Goal: Use online tool/utility: Utilize a website feature to perform a specific function

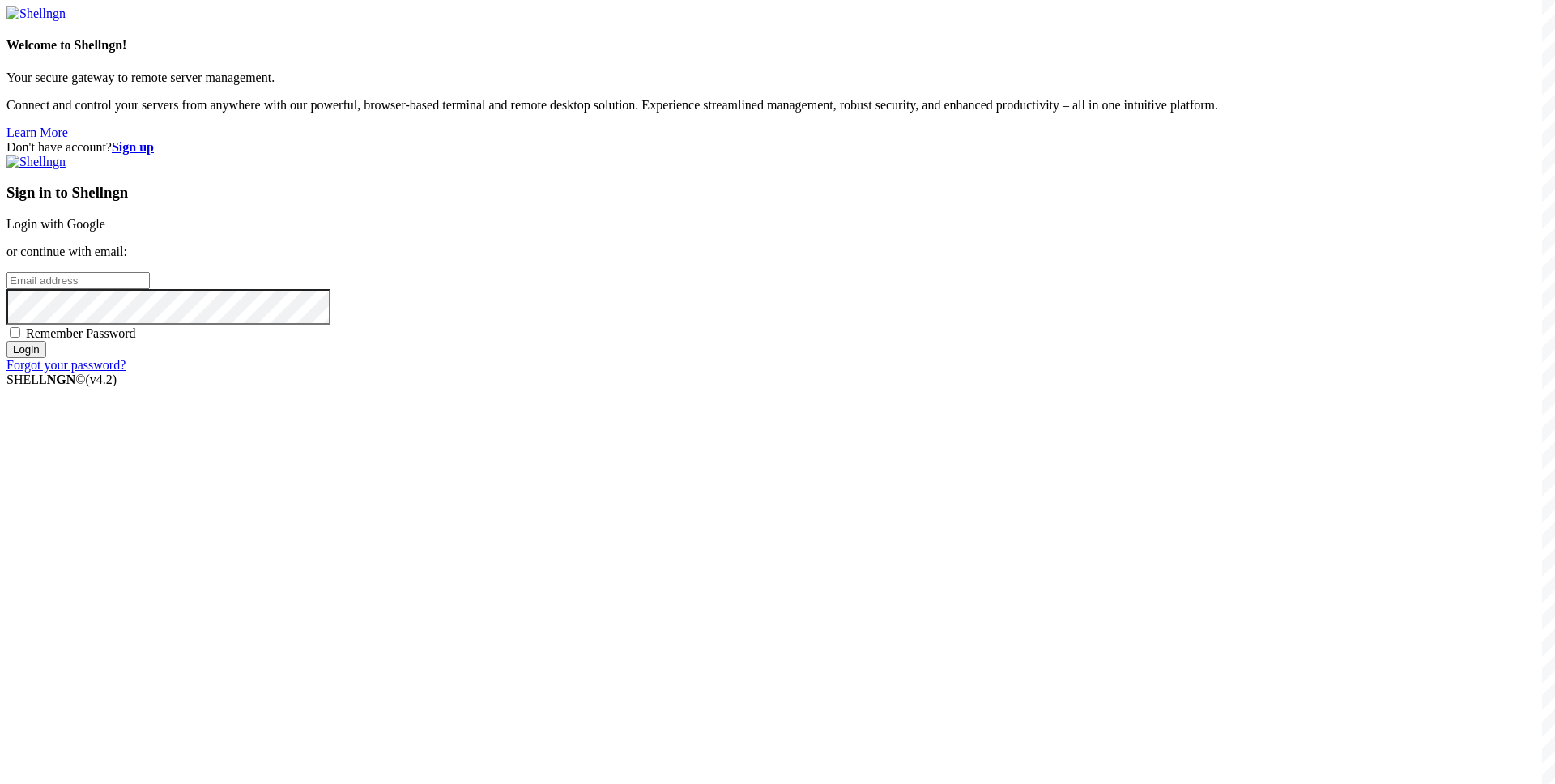
click at [150, 289] on input "email" at bounding box center [78, 280] width 143 height 17
paste input "[EMAIL_ADDRESS][DOMAIN_NAME]"
type input "[EMAIL_ADDRESS][DOMAIN_NAME]"
click at [840, 372] on div "Don't have account? Sign up Sign in to Shellngn Login with Google or continue w…" at bounding box center [778, 256] width 1542 height 232
click at [874, 341] on div "Remember Password" at bounding box center [778, 333] width 1542 height 16
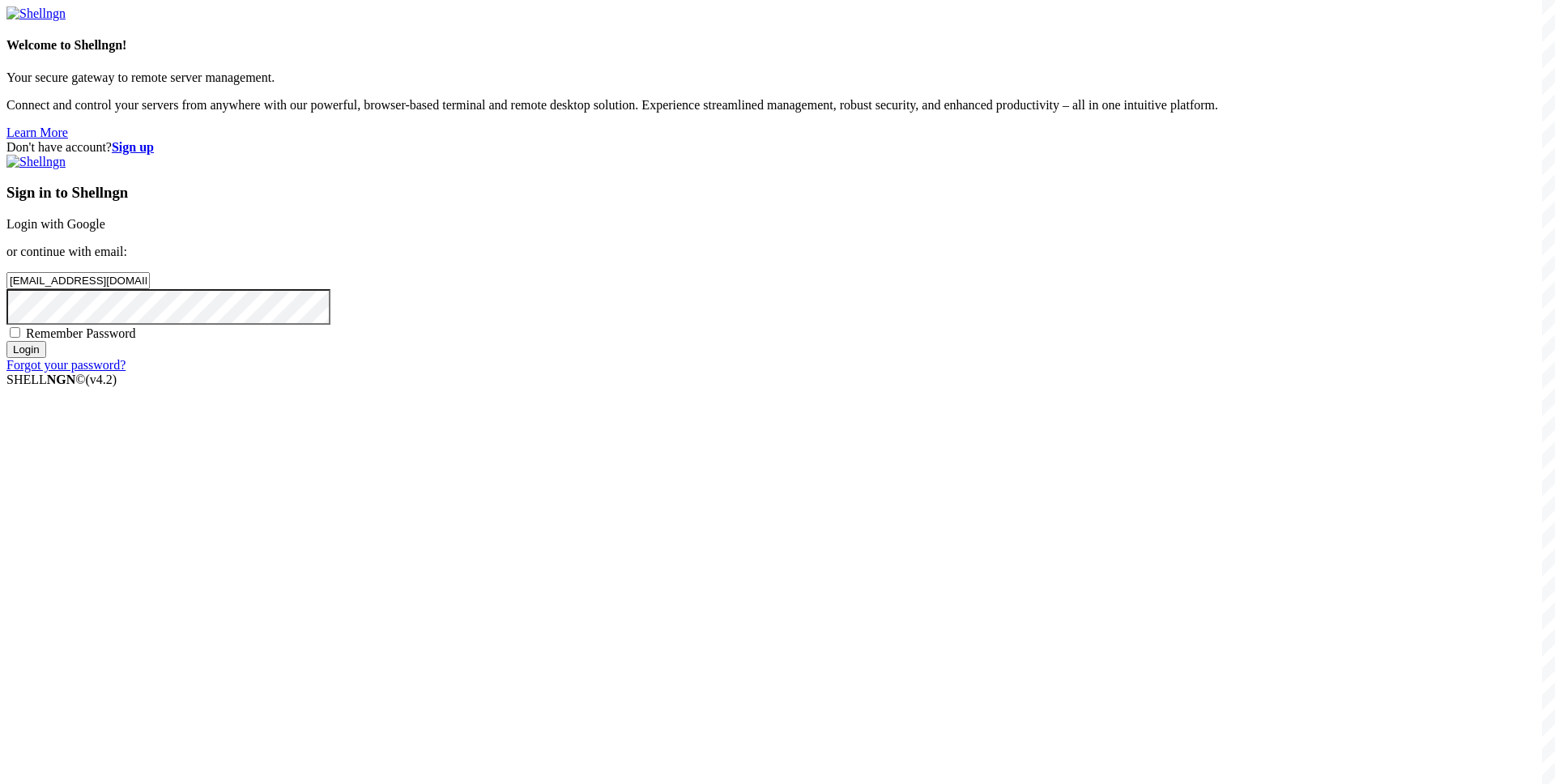
click at [906, 341] on div "Remember Password" at bounding box center [778, 333] width 1542 height 16
click at [136, 340] on span "Remember Password" at bounding box center [81, 333] width 110 height 14
click at [21, 338] on input "Remember Password" at bounding box center [15, 332] width 10 height 10
checkbox input "true"
click at [46, 358] on input "Login" at bounding box center [27, 349] width 39 height 17
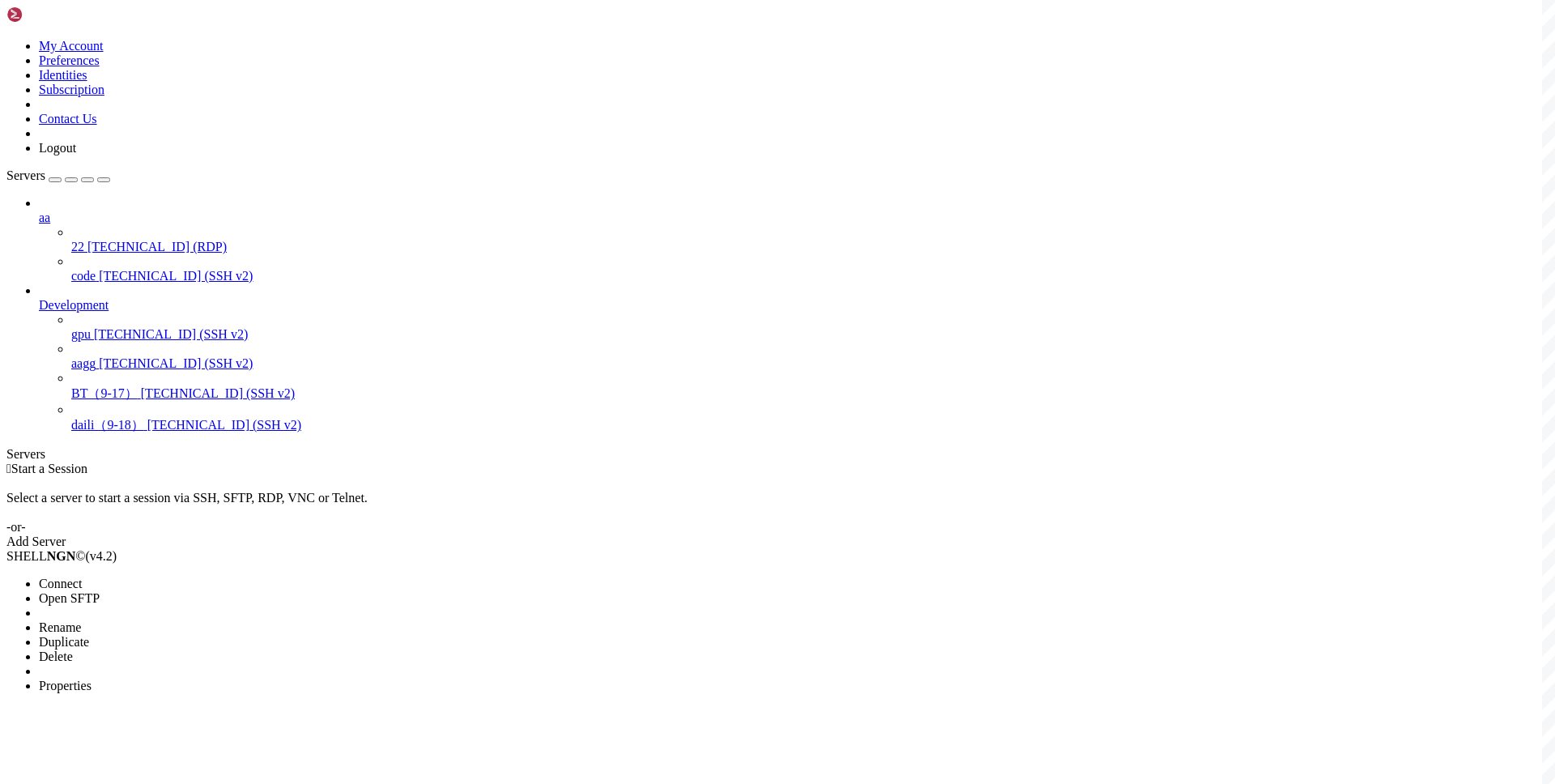
click at [186, 576] on li "Connect" at bounding box center [112, 583] width 148 height 15
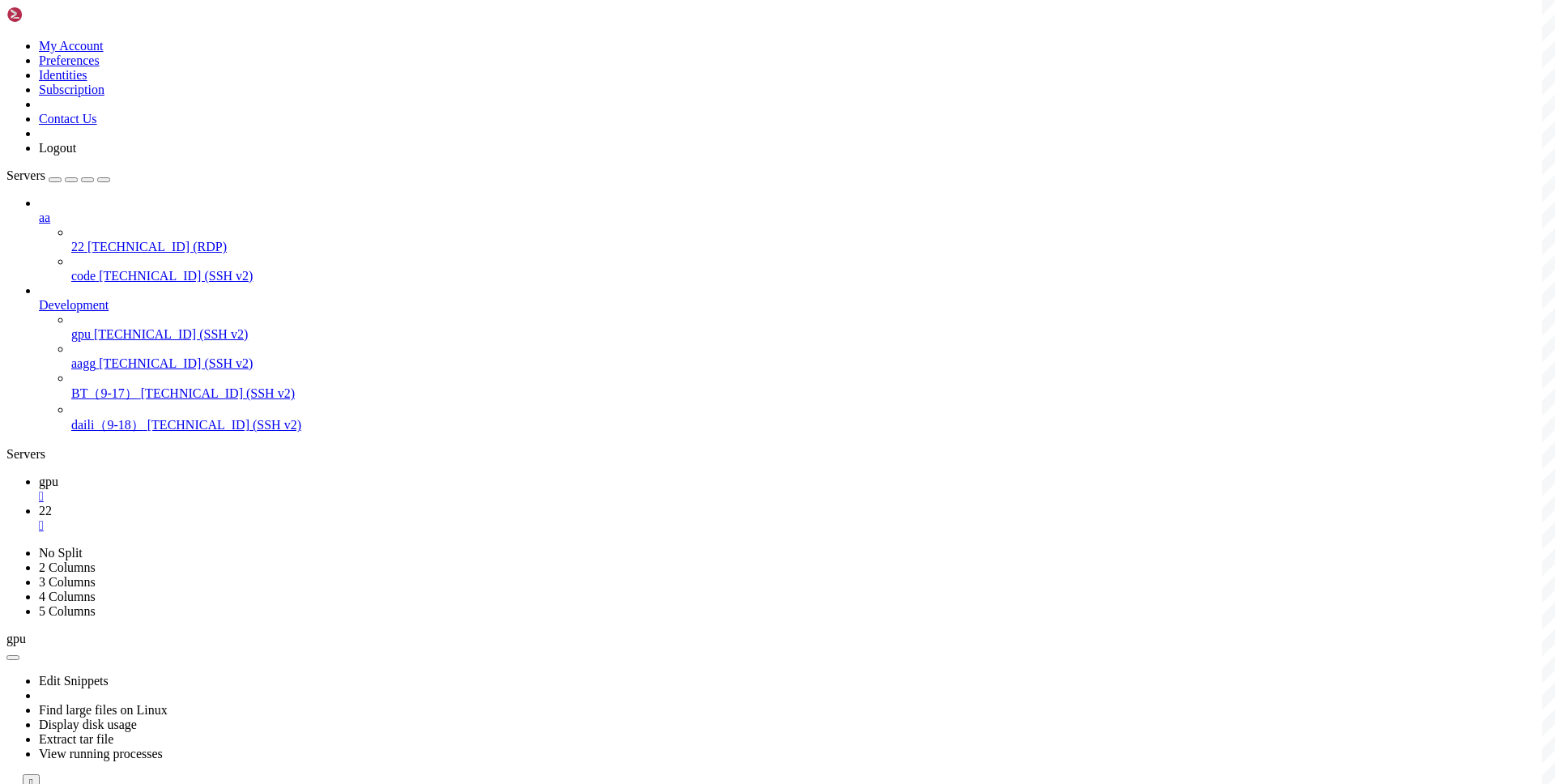
click at [245, 474] on link "gpu " at bounding box center [793, 489] width 1510 height 29
click at [39, 504] on icon at bounding box center [39, 510] width 0 height 14
click at [58, 474] on span "gpu" at bounding box center [48, 481] width 20 height 14
click at [39, 504] on icon at bounding box center [39, 510] width 0 height 14
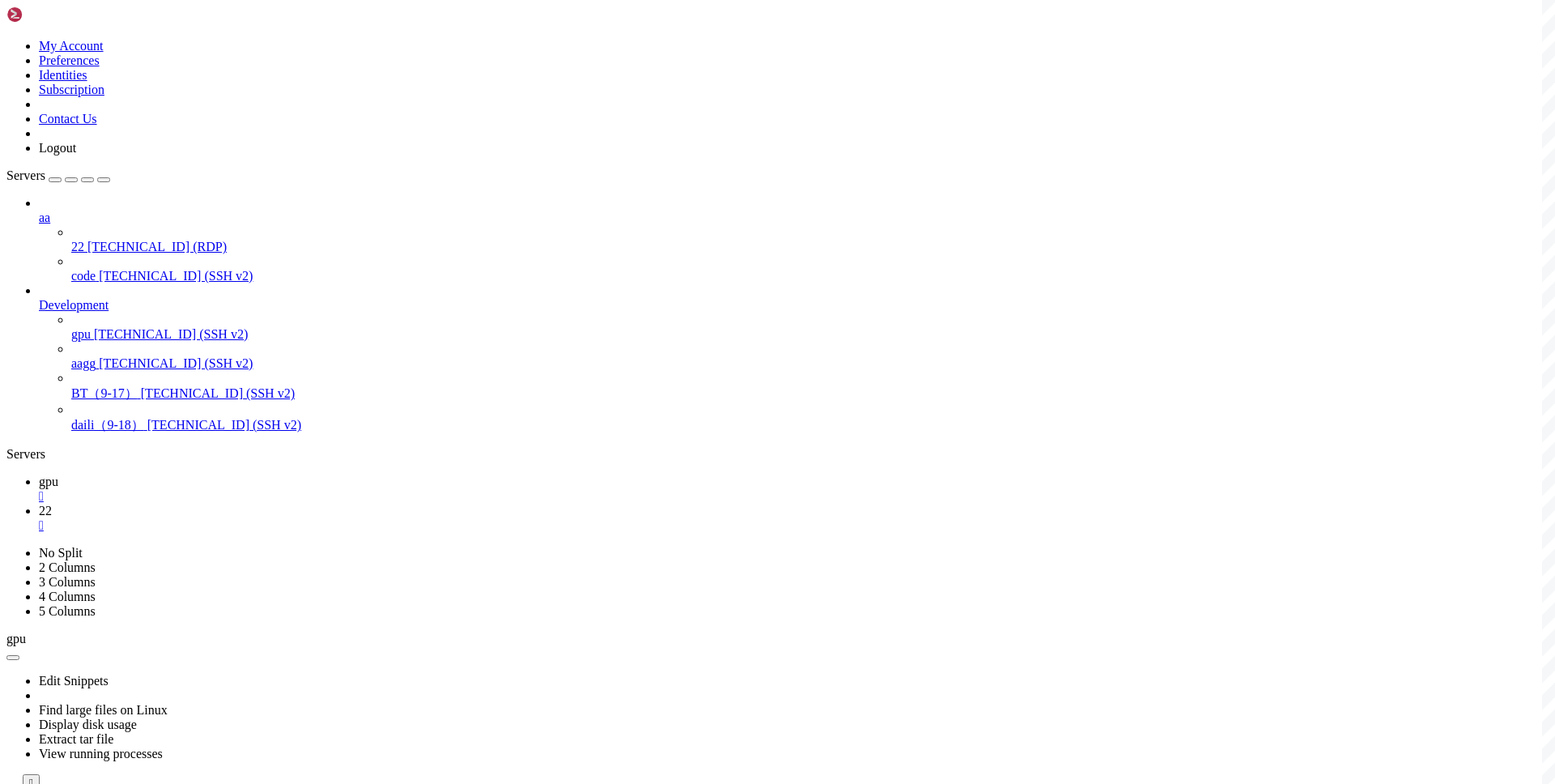
click at [337, 518] on div "" at bounding box center [793, 525] width 1510 height 15
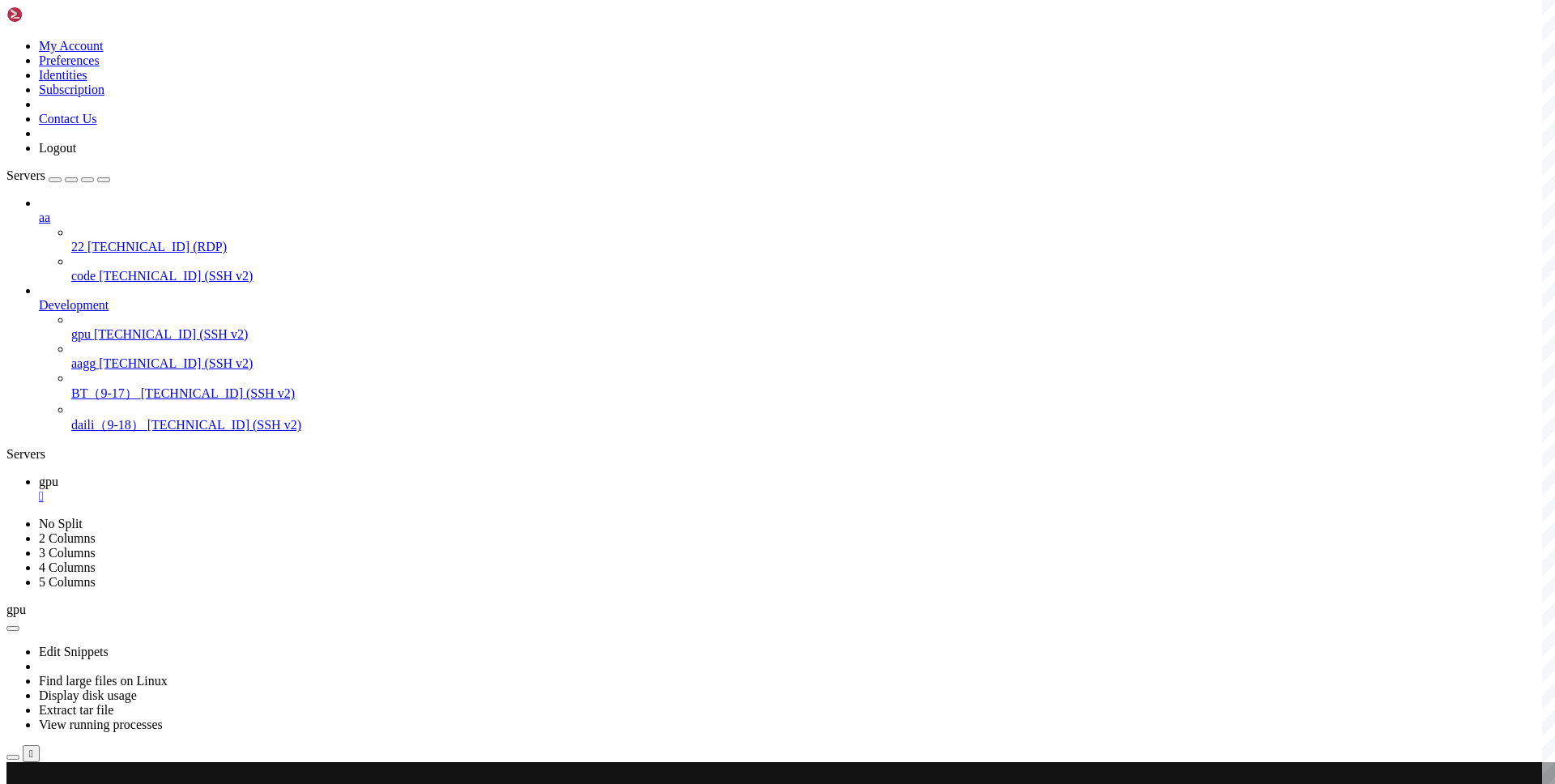
drag, startPoint x: 249, startPoint y: 1122, endPoint x: 284, endPoint y: 1124, distance: 35.1
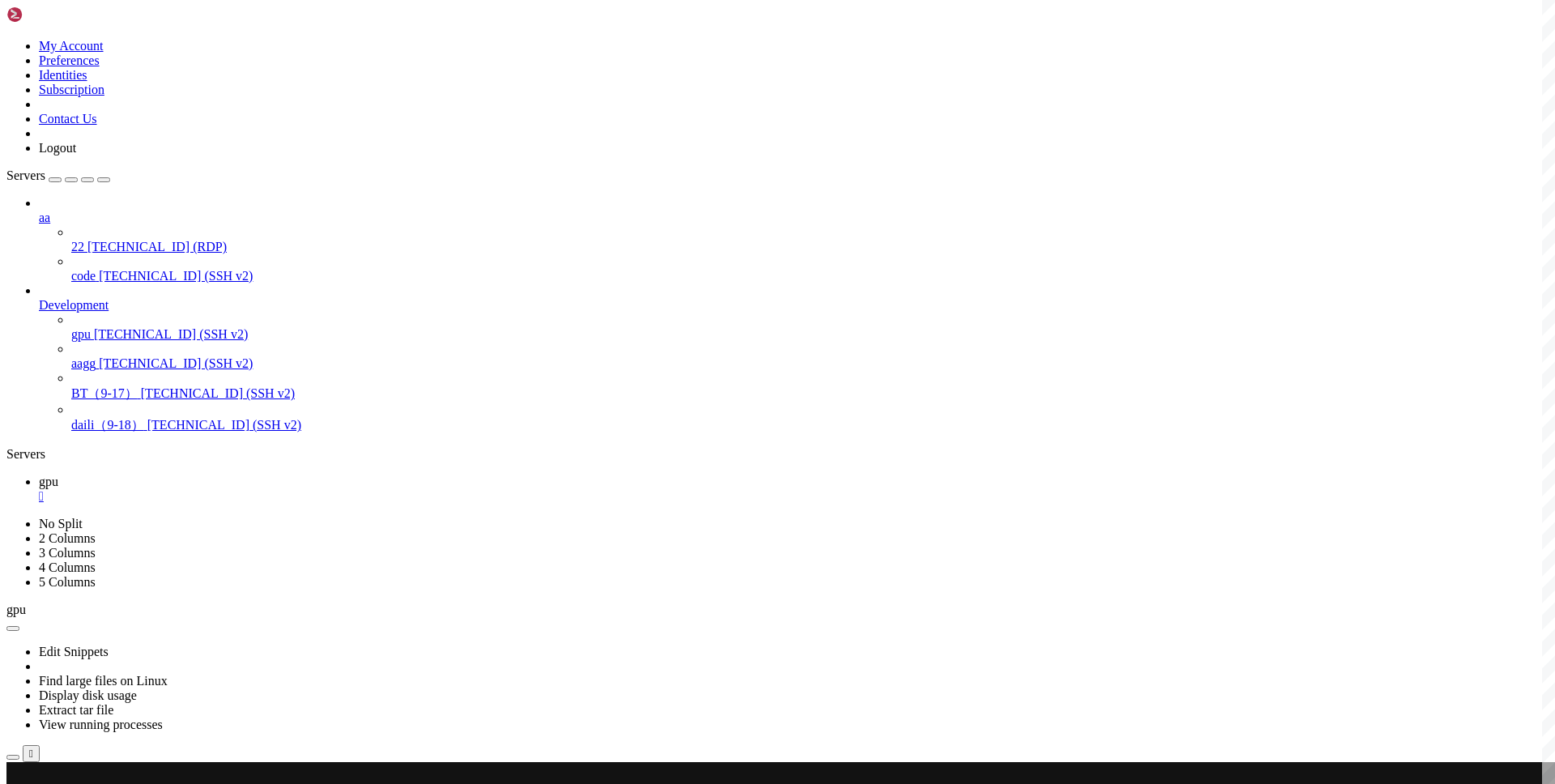
drag, startPoint x: 245, startPoint y: 1125, endPoint x: 298, endPoint y: 1122, distance: 53.1
copy x-row "d3a2e312"
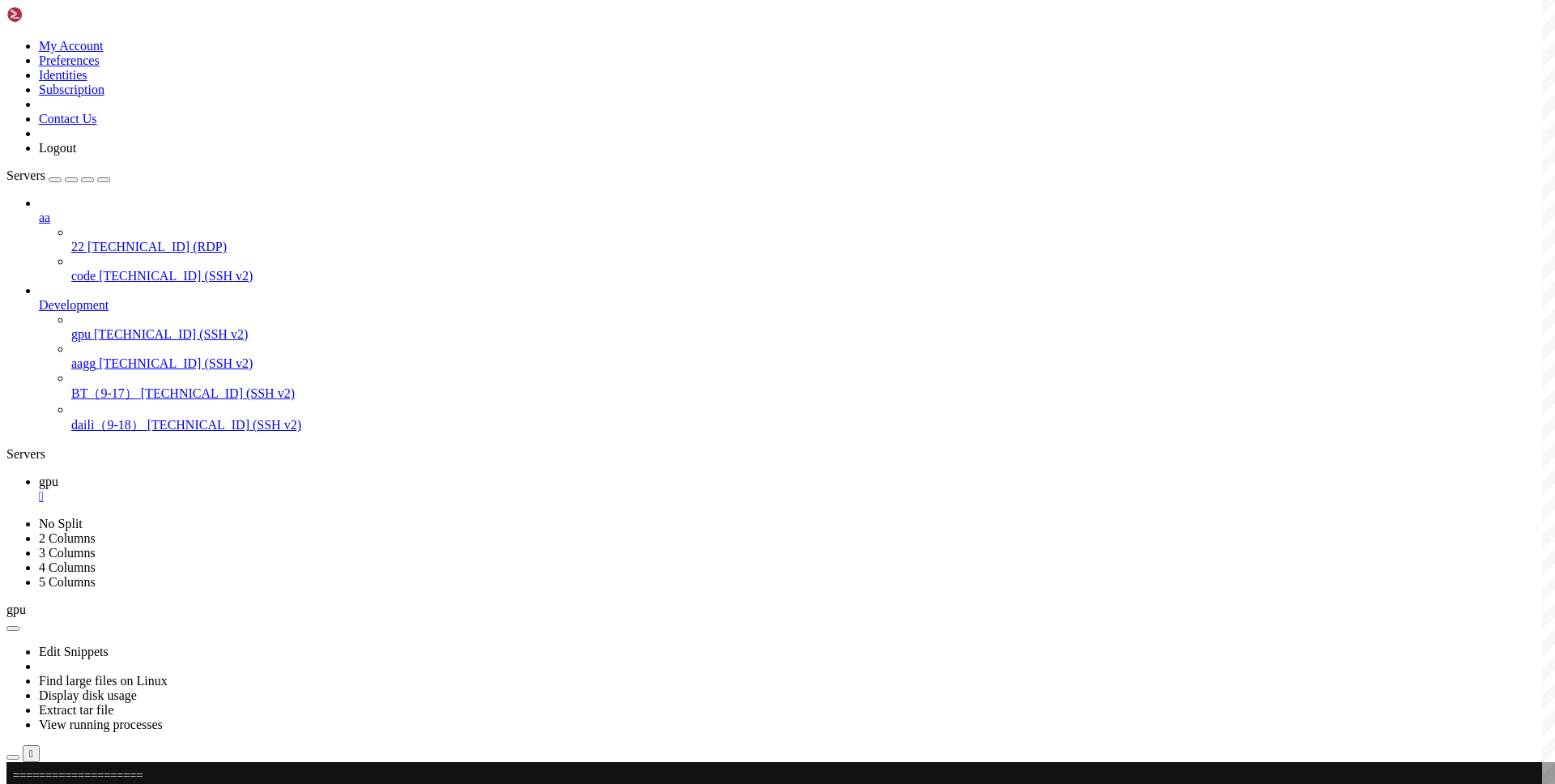
scroll to position [930, 0]
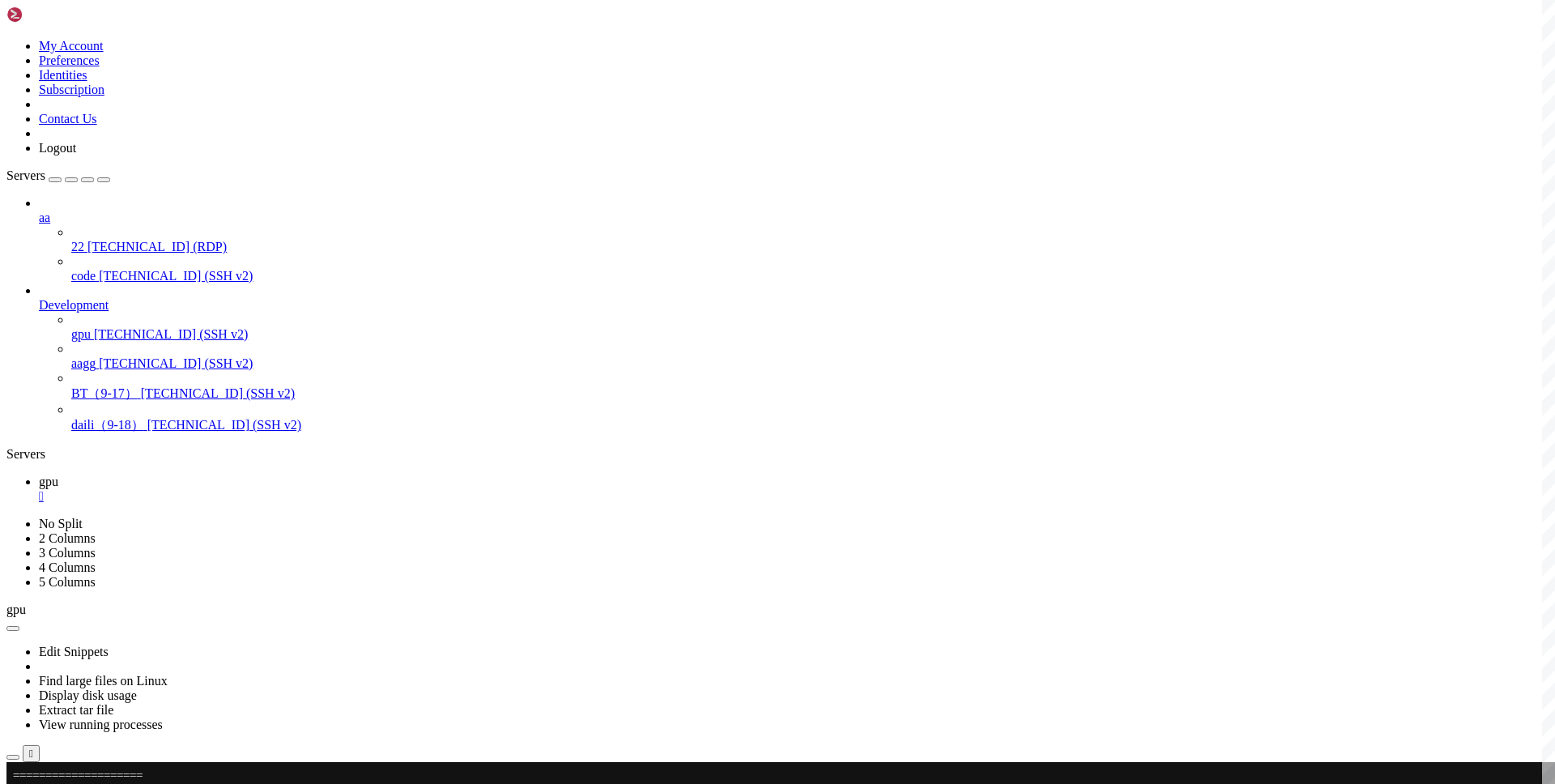
scroll to position [162, 0]
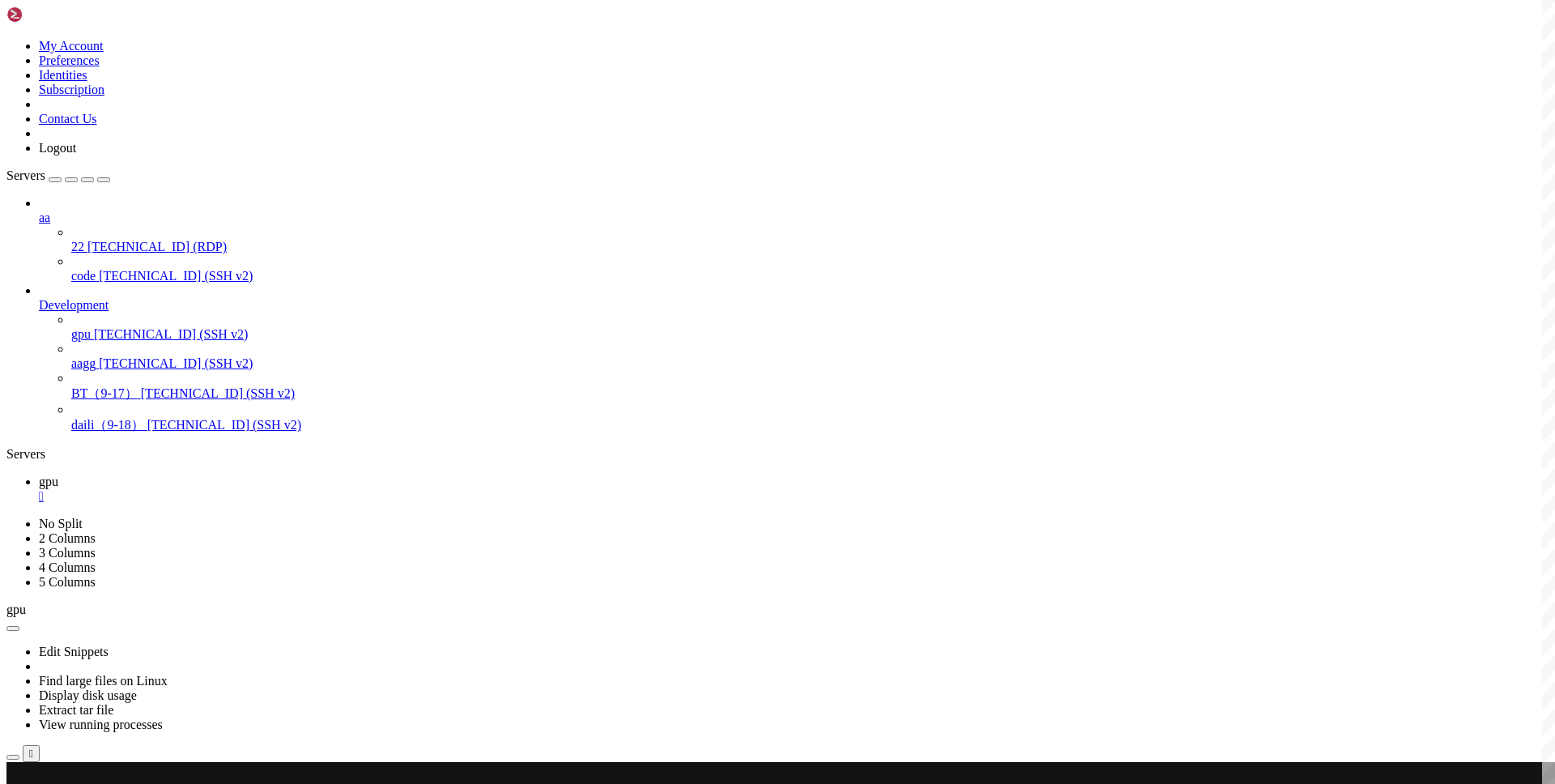
scroll to position [162, 0]
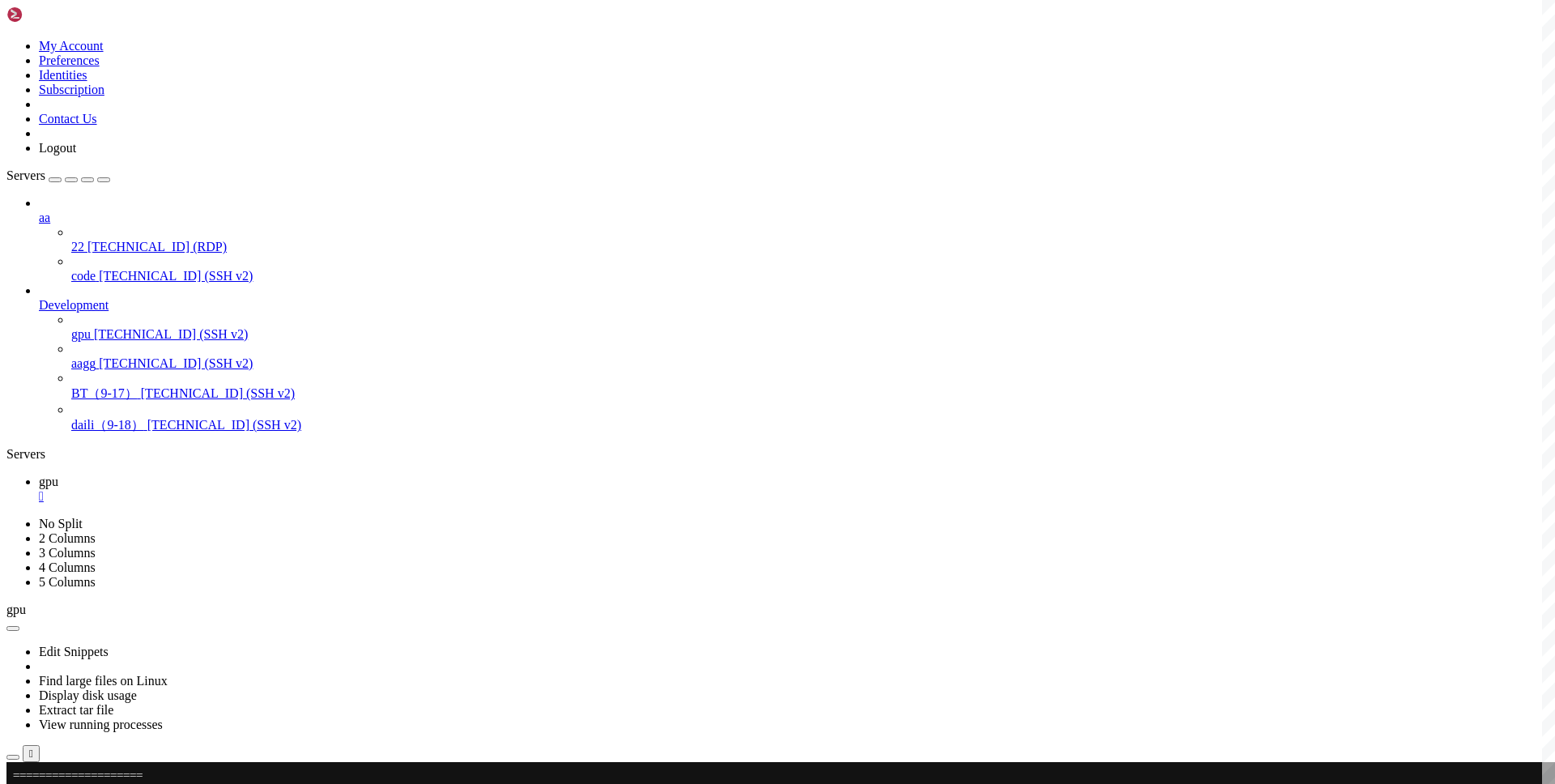
scroll to position [2195, 0]
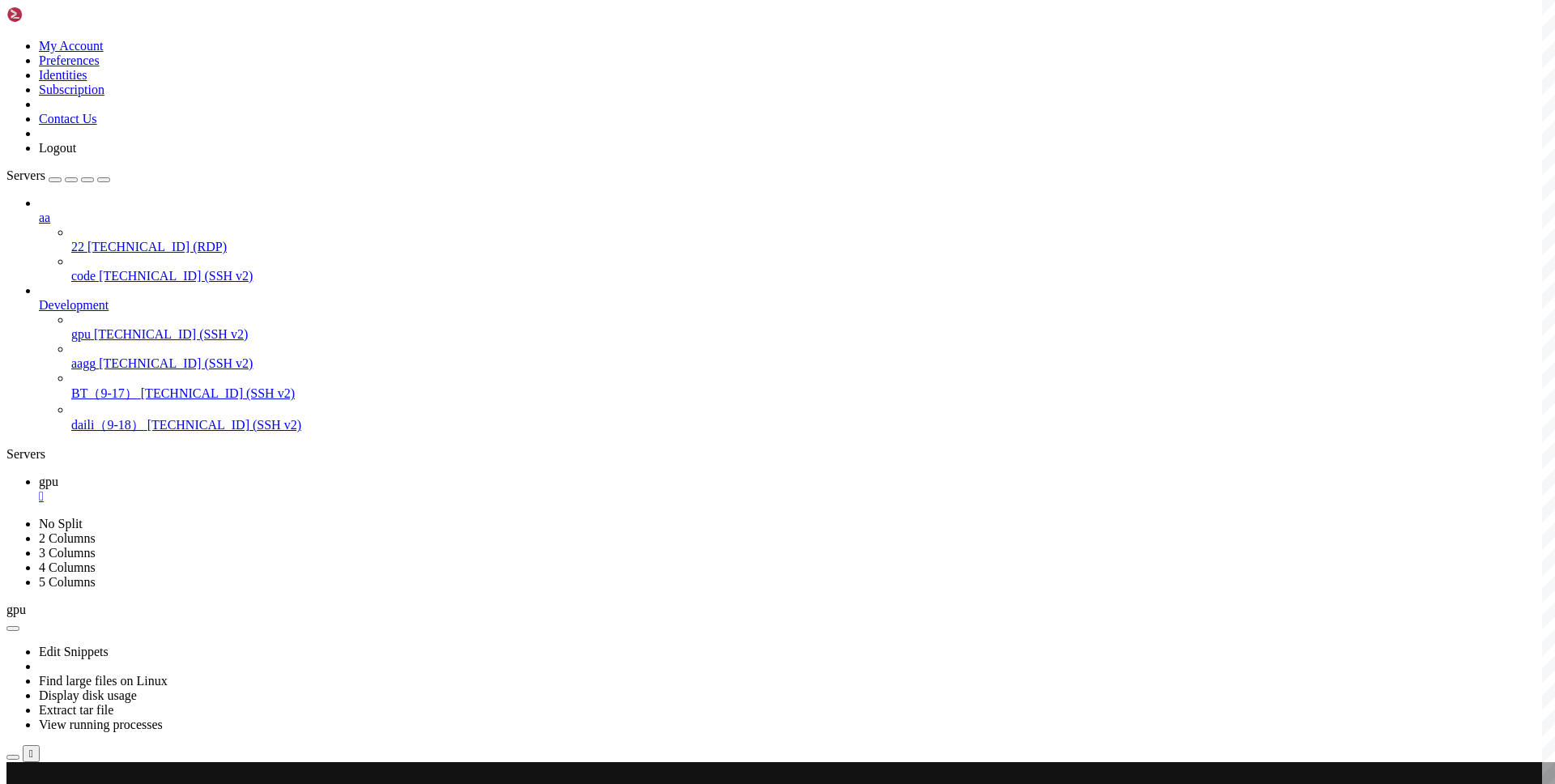
scroll to position [539, 0]
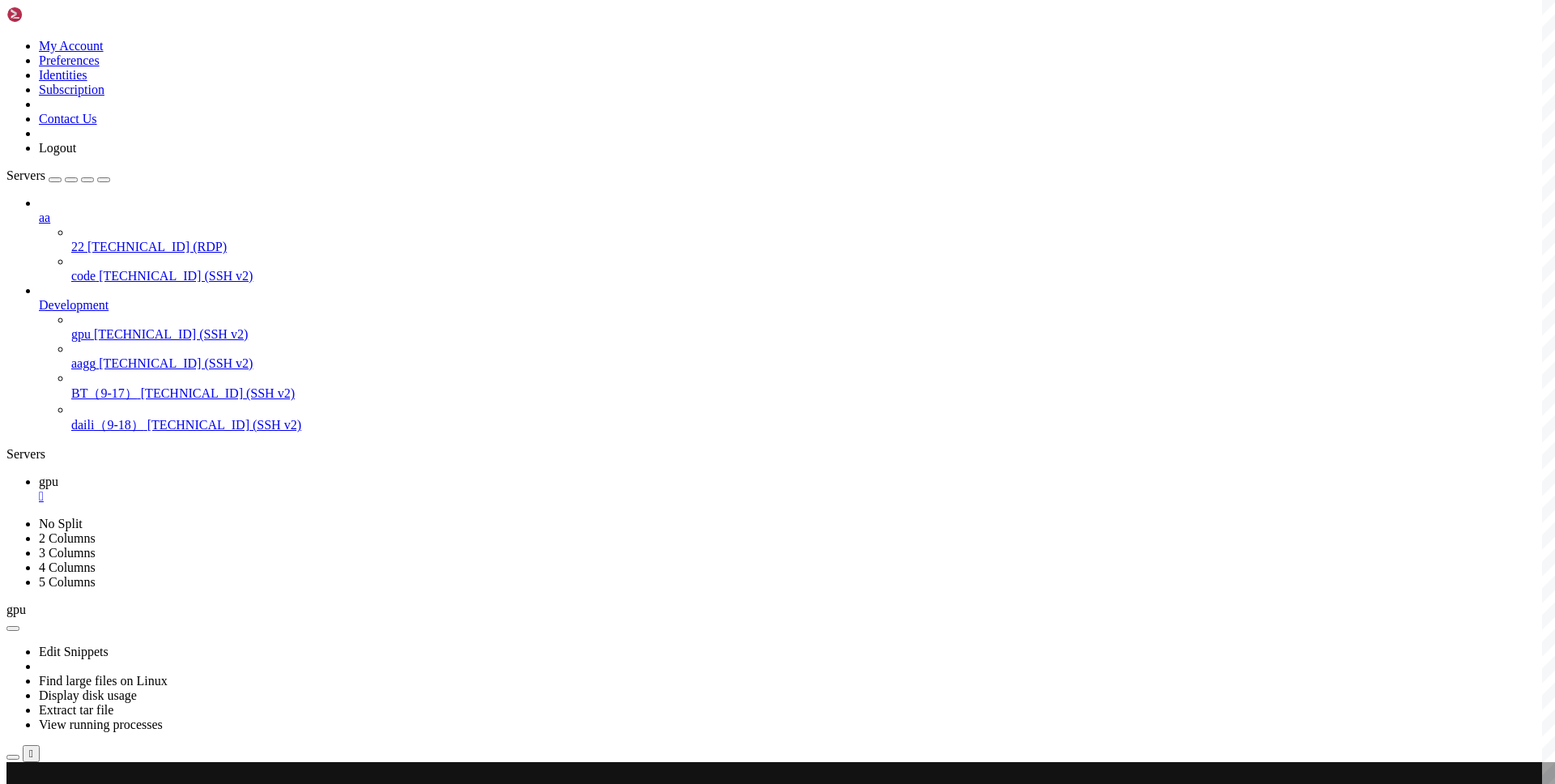
scroll to position [983, 0]
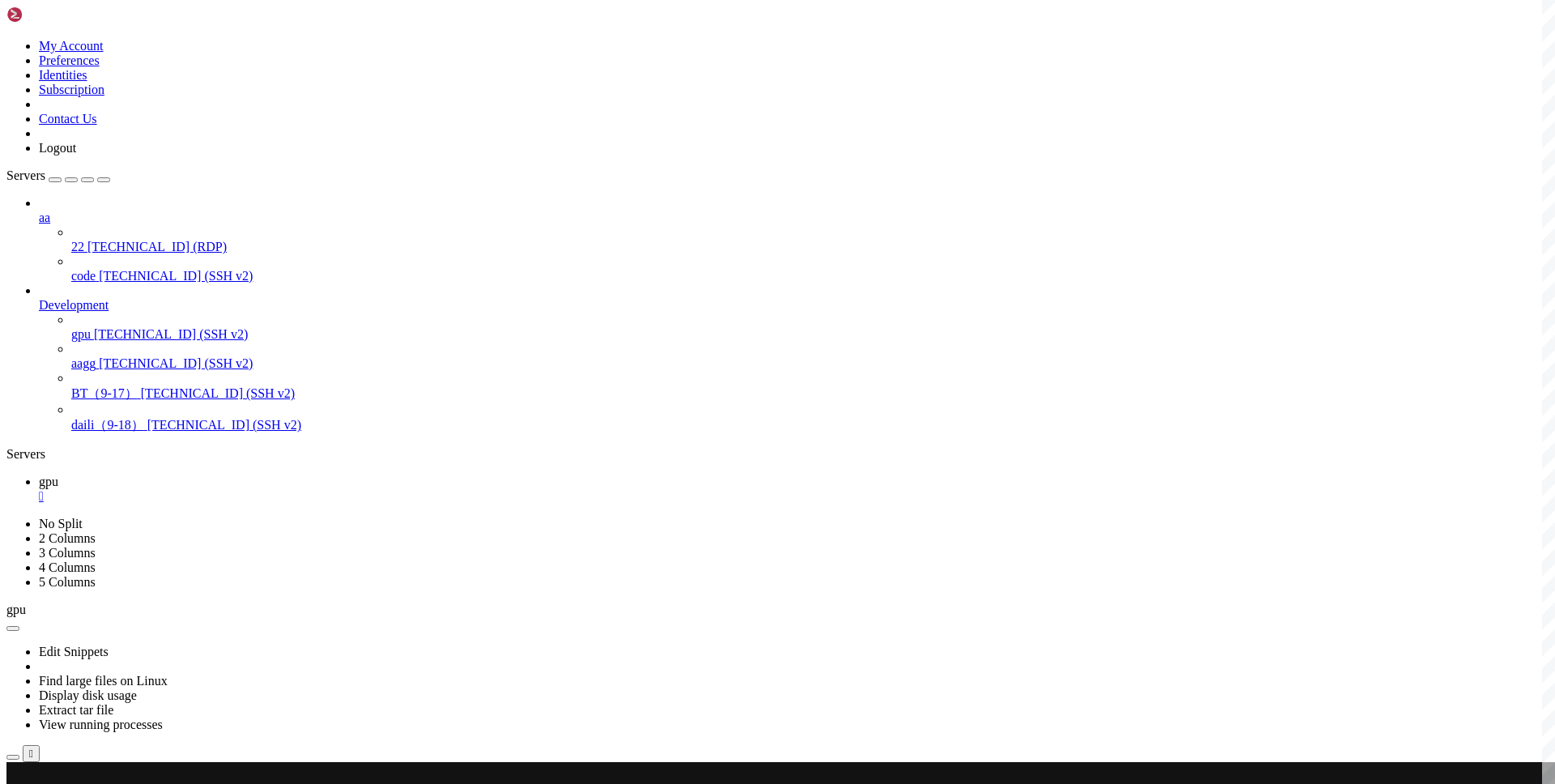
scroll to position [4646, 0]
